Goal: Use online tool/utility: Utilize a website feature to perform a specific function

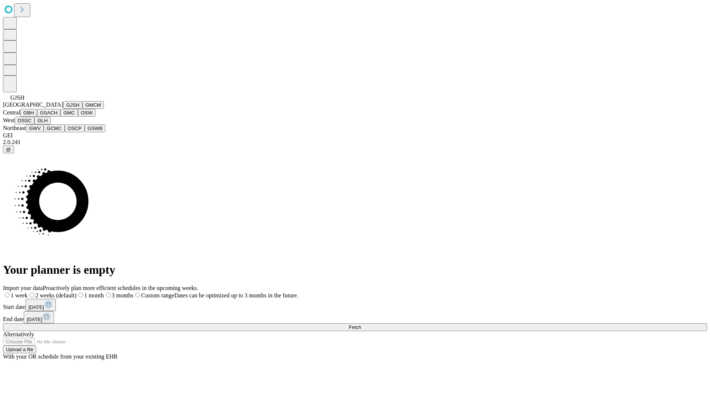
click at [63, 109] on button "GJSH" at bounding box center [72, 105] width 19 height 8
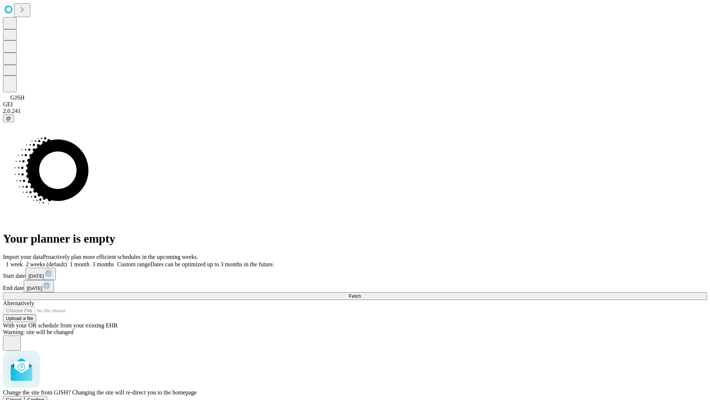
click at [45, 397] on span "Confirm" at bounding box center [35, 400] width 17 height 6
click at [90, 261] on label "1 month" at bounding box center [78, 264] width 23 height 6
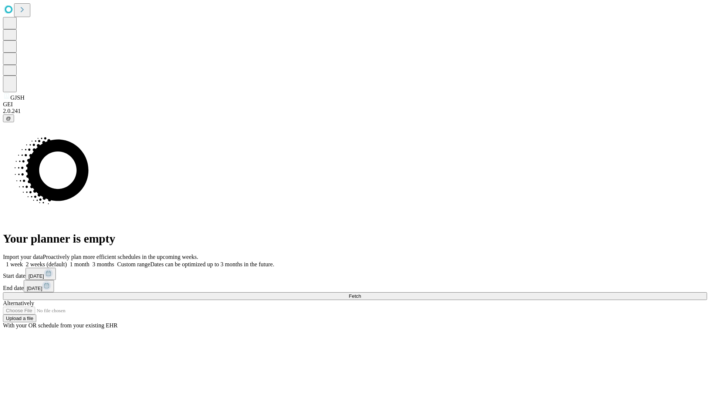
click at [361, 293] on span "Fetch" at bounding box center [355, 296] width 12 height 6
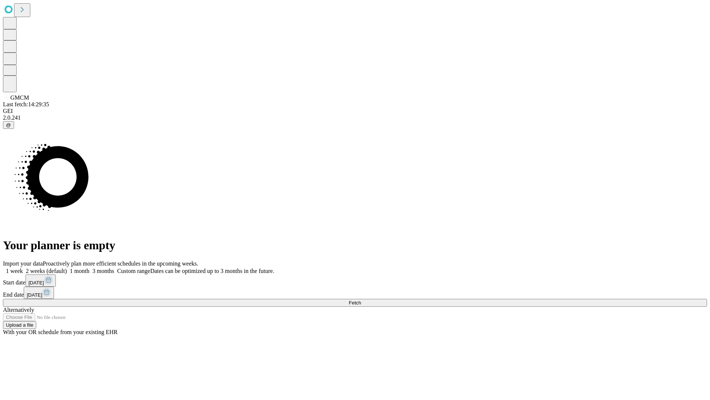
click at [90, 267] on label "1 month" at bounding box center [78, 270] width 23 height 6
click at [361, 300] on span "Fetch" at bounding box center [355, 303] width 12 height 6
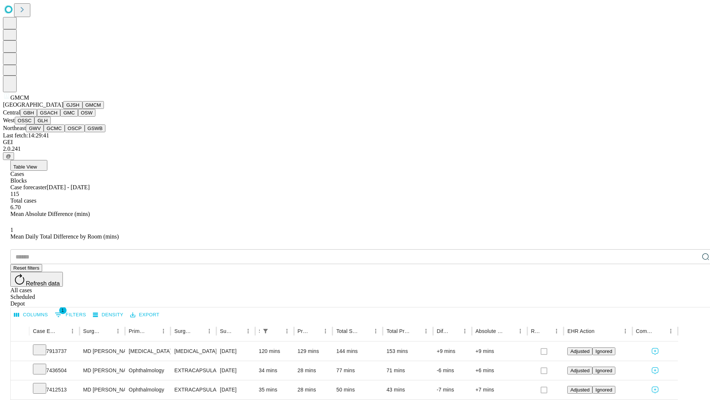
click at [37, 117] on button "GBH" at bounding box center [28, 113] width 17 height 8
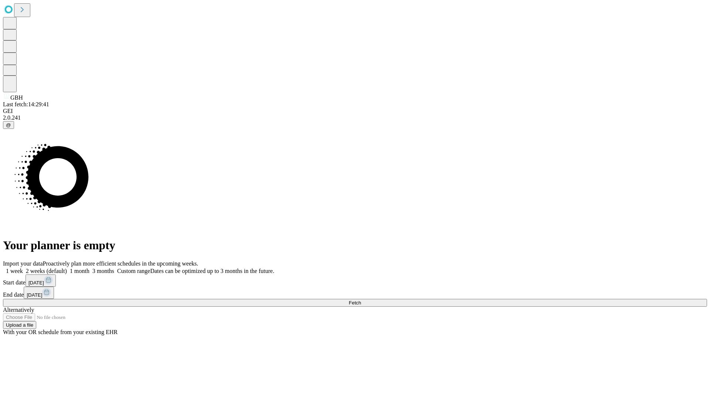
click at [90, 267] on label "1 month" at bounding box center [78, 270] width 23 height 6
click at [361, 300] on span "Fetch" at bounding box center [355, 303] width 12 height 6
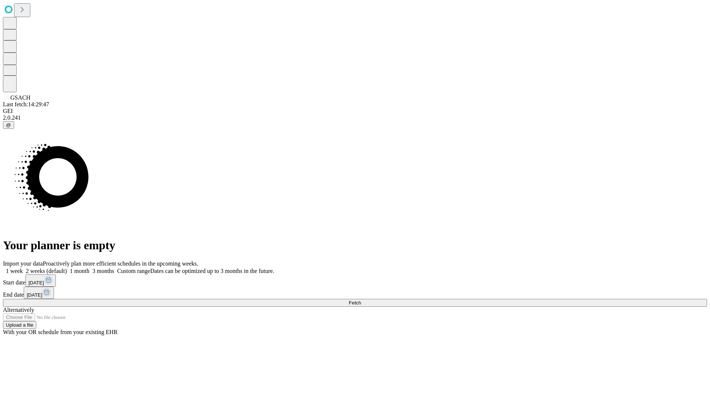
click at [90, 267] on label "1 month" at bounding box center [78, 270] width 23 height 6
click at [361, 300] on span "Fetch" at bounding box center [355, 303] width 12 height 6
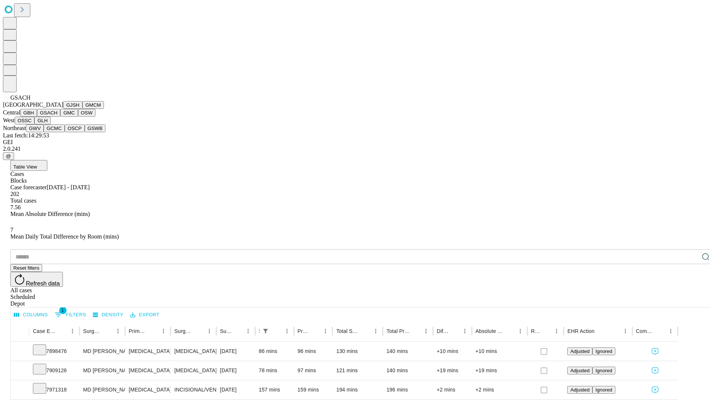
click at [60, 117] on button "GMC" at bounding box center [68, 113] width 17 height 8
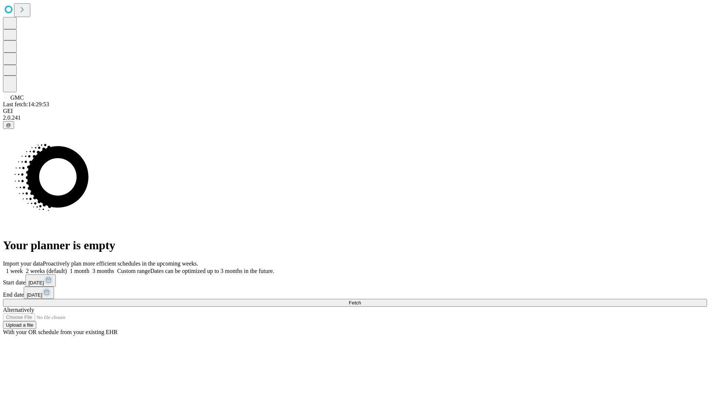
click at [90, 267] on label "1 month" at bounding box center [78, 270] width 23 height 6
click at [361, 300] on span "Fetch" at bounding box center [355, 303] width 12 height 6
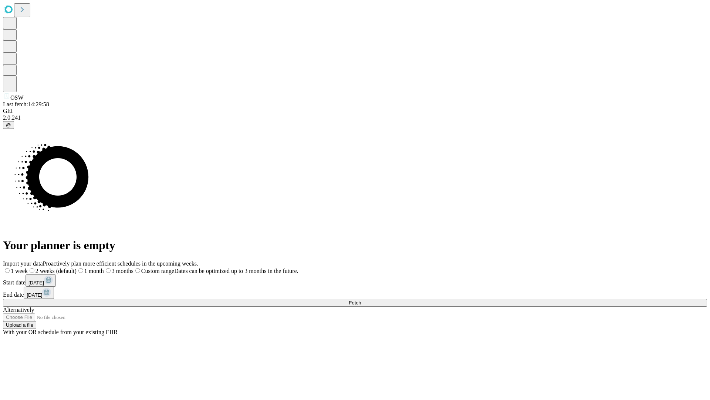
click at [104, 267] on label "1 month" at bounding box center [90, 270] width 27 height 6
click at [361, 300] on span "Fetch" at bounding box center [355, 303] width 12 height 6
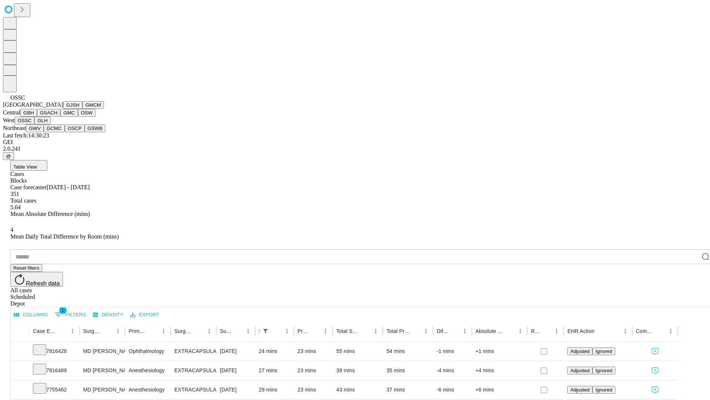
click at [50, 124] on button "GLH" at bounding box center [42, 121] width 16 height 8
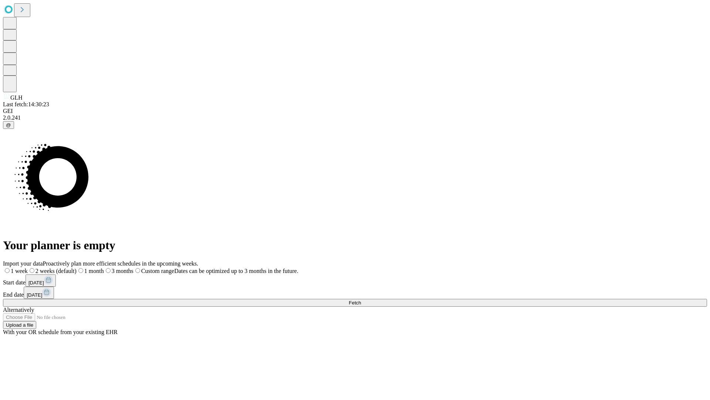
click at [361, 300] on span "Fetch" at bounding box center [355, 303] width 12 height 6
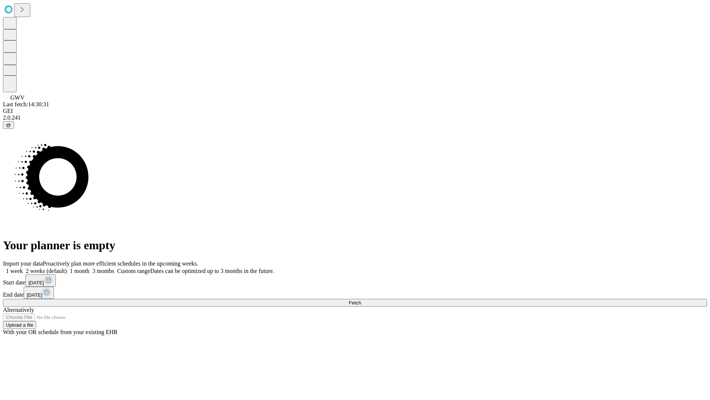
click at [361, 300] on span "Fetch" at bounding box center [355, 303] width 12 height 6
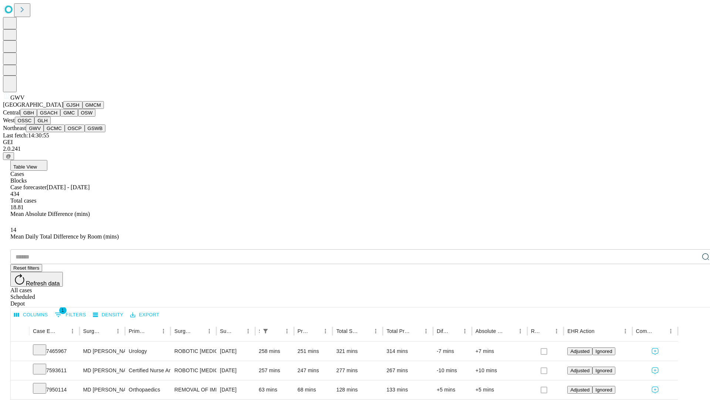
click at [57, 132] on button "GCMC" at bounding box center [54, 128] width 21 height 8
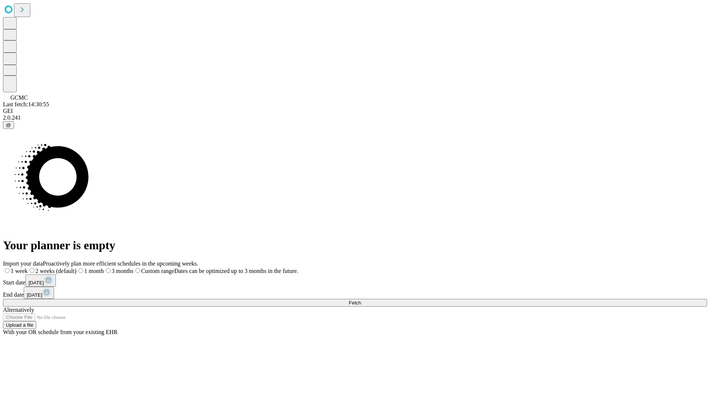
click at [104, 267] on label "1 month" at bounding box center [90, 270] width 27 height 6
click at [361, 300] on span "Fetch" at bounding box center [355, 303] width 12 height 6
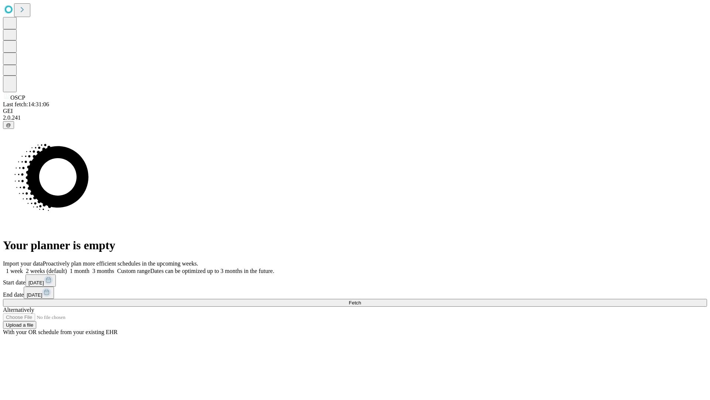
click at [90, 267] on label "1 month" at bounding box center [78, 270] width 23 height 6
click at [361, 300] on span "Fetch" at bounding box center [355, 303] width 12 height 6
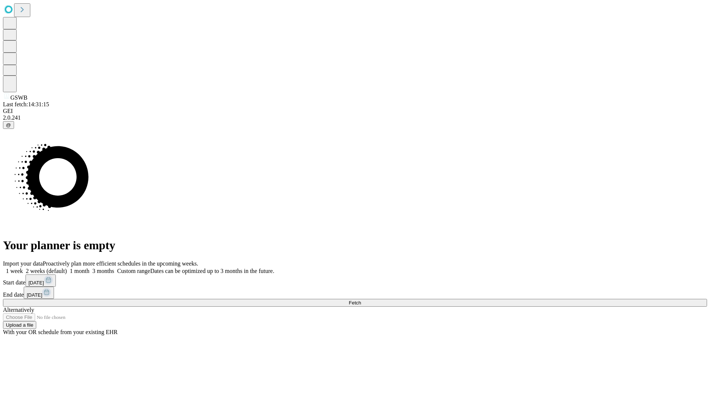
click at [90, 267] on label "1 month" at bounding box center [78, 270] width 23 height 6
click at [361, 300] on span "Fetch" at bounding box center [355, 303] width 12 height 6
